Goal: Navigation & Orientation: Understand site structure

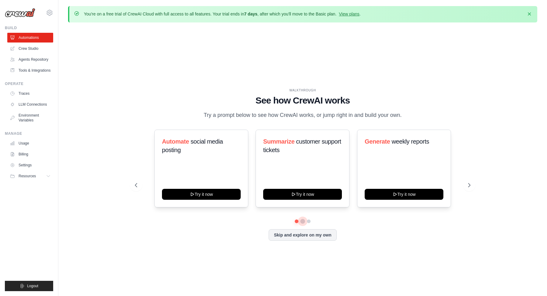
click at [302, 222] on button at bounding box center [302, 221] width 5 height 5
click at [310, 221] on button at bounding box center [308, 221] width 5 height 5
click at [292, 234] on button "Skip and explore on my own" at bounding box center [303, 235] width 68 height 12
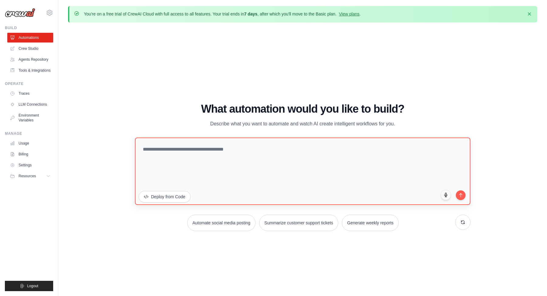
scroll to position [21, 0]
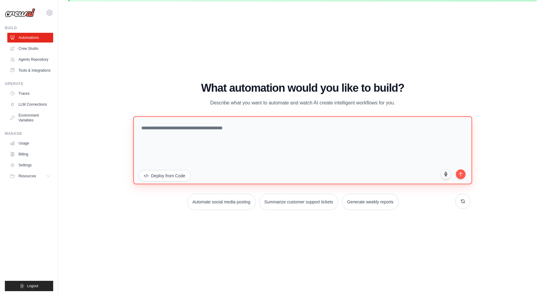
click at [213, 167] on textarea at bounding box center [302, 150] width 339 height 68
type textarea "**********"
click at [155, 129] on textarea "**********" at bounding box center [302, 150] width 339 height 68
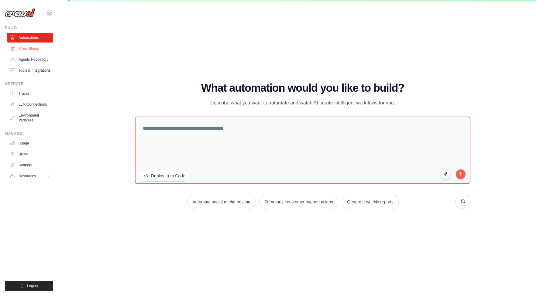
click at [38, 51] on link "Crew Studio" at bounding box center [31, 49] width 46 height 10
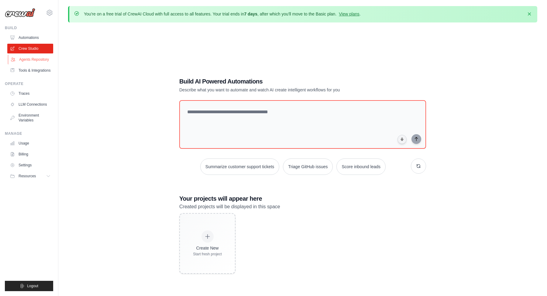
click at [38, 59] on link "Agents Repository" at bounding box center [31, 60] width 46 height 10
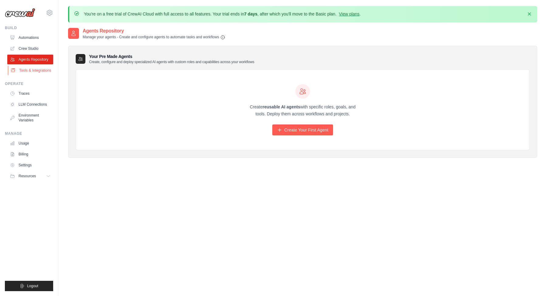
click at [38, 70] on link "Tools & Integrations" at bounding box center [31, 71] width 46 height 10
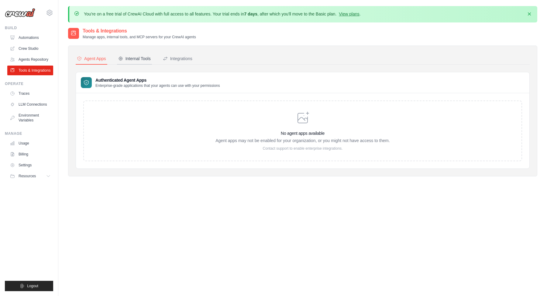
click at [122, 58] on icon at bounding box center [120, 58] width 5 height 5
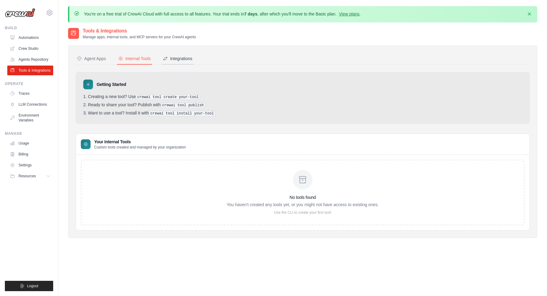
click at [166, 60] on icon at bounding box center [165, 58] width 5 height 5
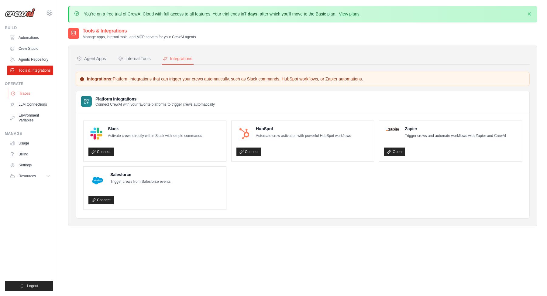
click at [28, 95] on link "Traces" at bounding box center [31, 94] width 46 height 10
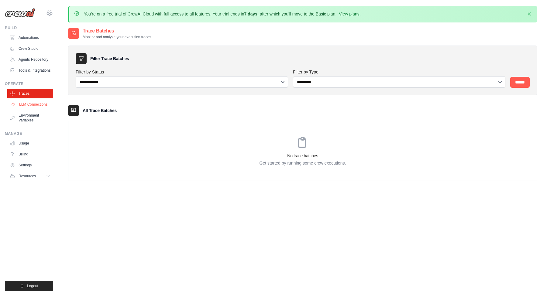
click at [31, 106] on link "LLM Connections" at bounding box center [31, 105] width 46 height 10
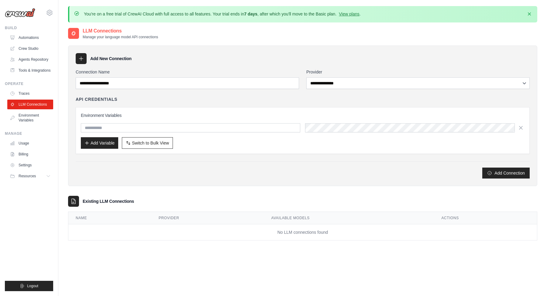
click at [31, 116] on link "Environment Variables" at bounding box center [30, 118] width 46 height 15
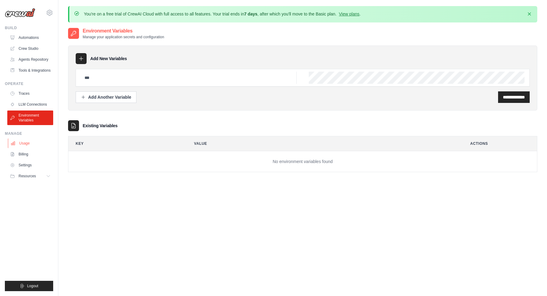
click at [26, 144] on link "Usage" at bounding box center [31, 144] width 46 height 10
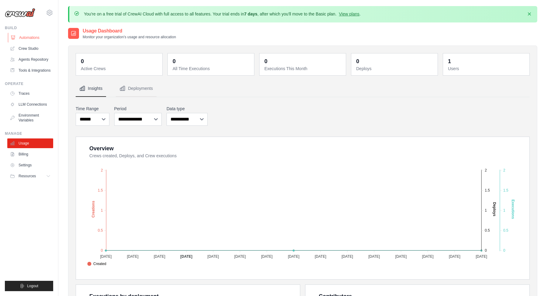
click at [28, 37] on link "Automations" at bounding box center [31, 38] width 46 height 10
